Goal: Navigation & Orientation: Find specific page/section

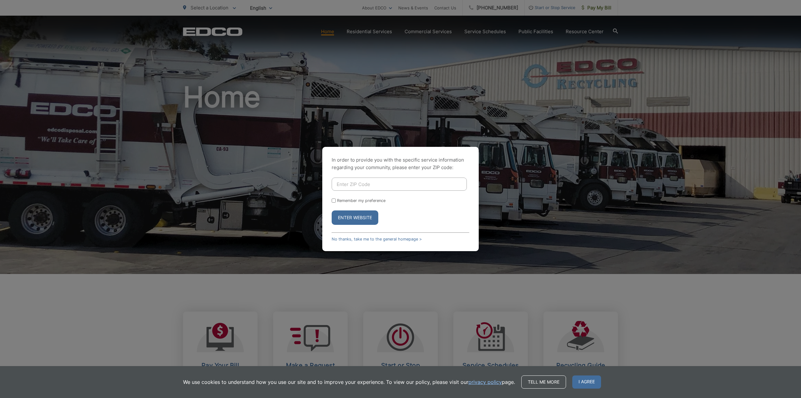
click at [387, 183] on input "Enter ZIP Code" at bounding box center [399, 184] width 135 height 13
type input "92064"
click at [335, 200] on input "Remember my preference" at bounding box center [334, 200] width 4 height 4
checkbox input "true"
click at [347, 218] on button "Enter Website" at bounding box center [355, 217] width 47 height 14
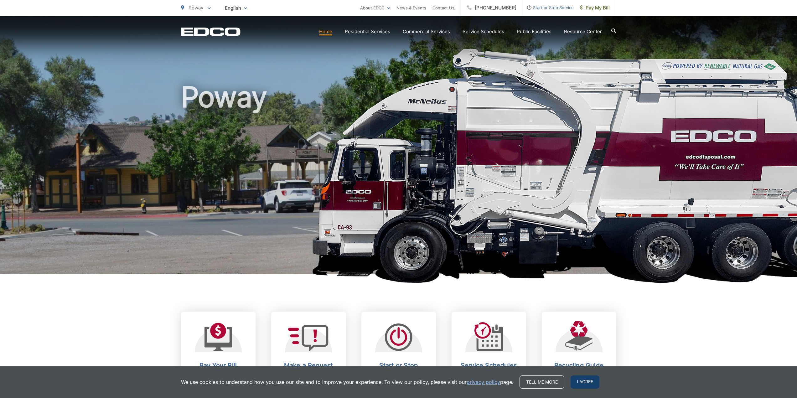
click at [589, 386] on span "I agree" at bounding box center [584, 381] width 29 height 13
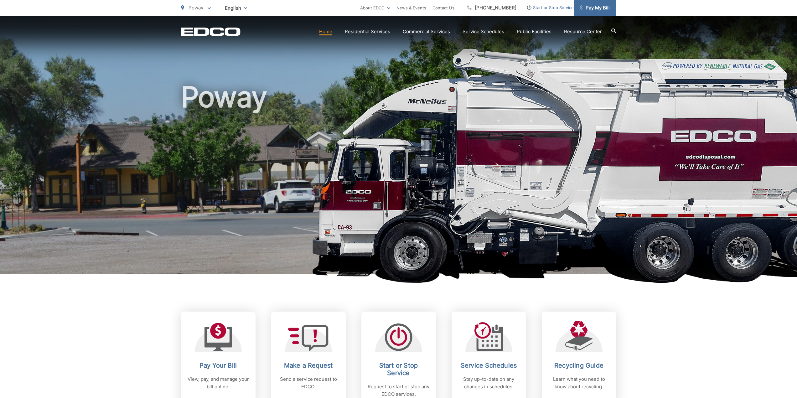
click at [597, 11] on span "Pay My Bill" at bounding box center [595, 8] width 30 height 8
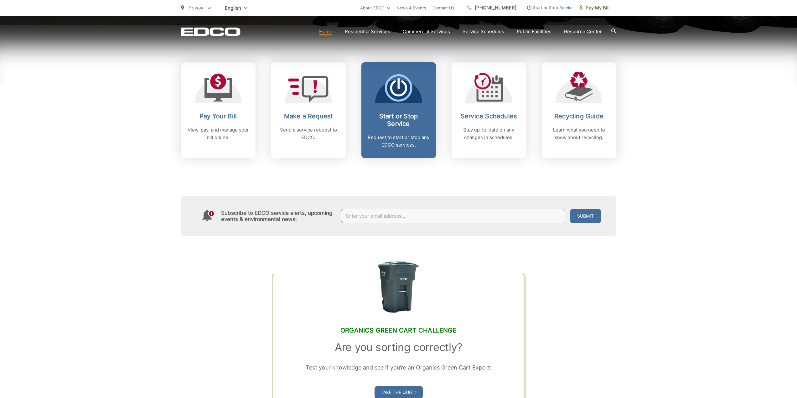
scroll to position [250, 0]
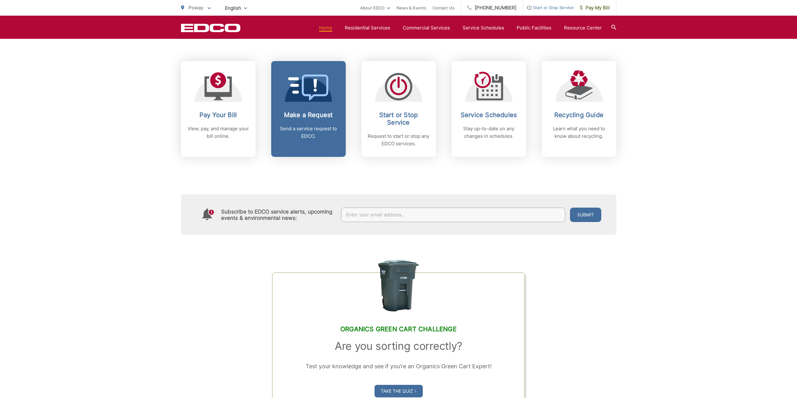
click at [318, 132] on p "Send a service request to EDCO." at bounding box center [308, 132] width 62 height 15
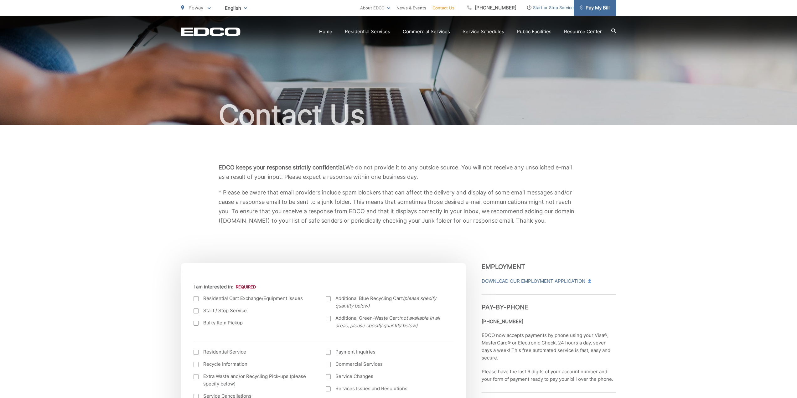
click at [596, 6] on span "Pay My Bill" at bounding box center [595, 8] width 30 height 8
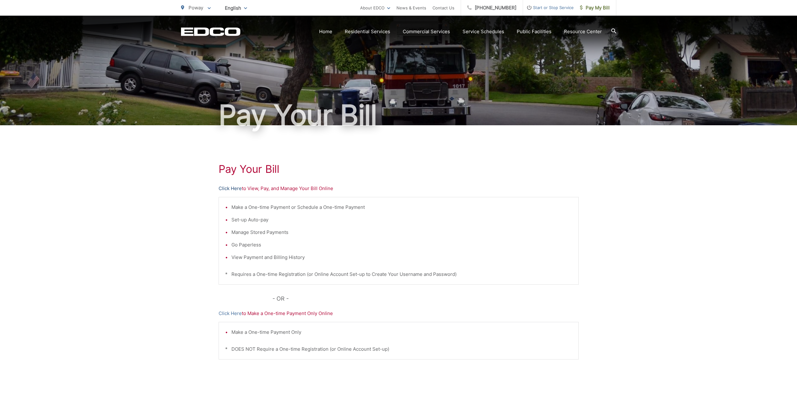
click at [232, 188] on link "Click Here" at bounding box center [230, 189] width 23 height 8
click at [500, 5] on link "[PHONE_NUMBER]" at bounding box center [492, 8] width 62 height 16
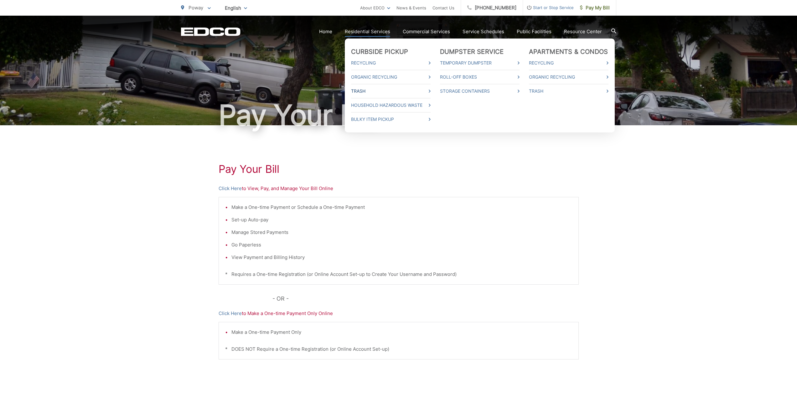
click at [368, 90] on link "Trash" at bounding box center [391, 91] width 80 height 8
